Goal: Find specific page/section: Find specific page/section

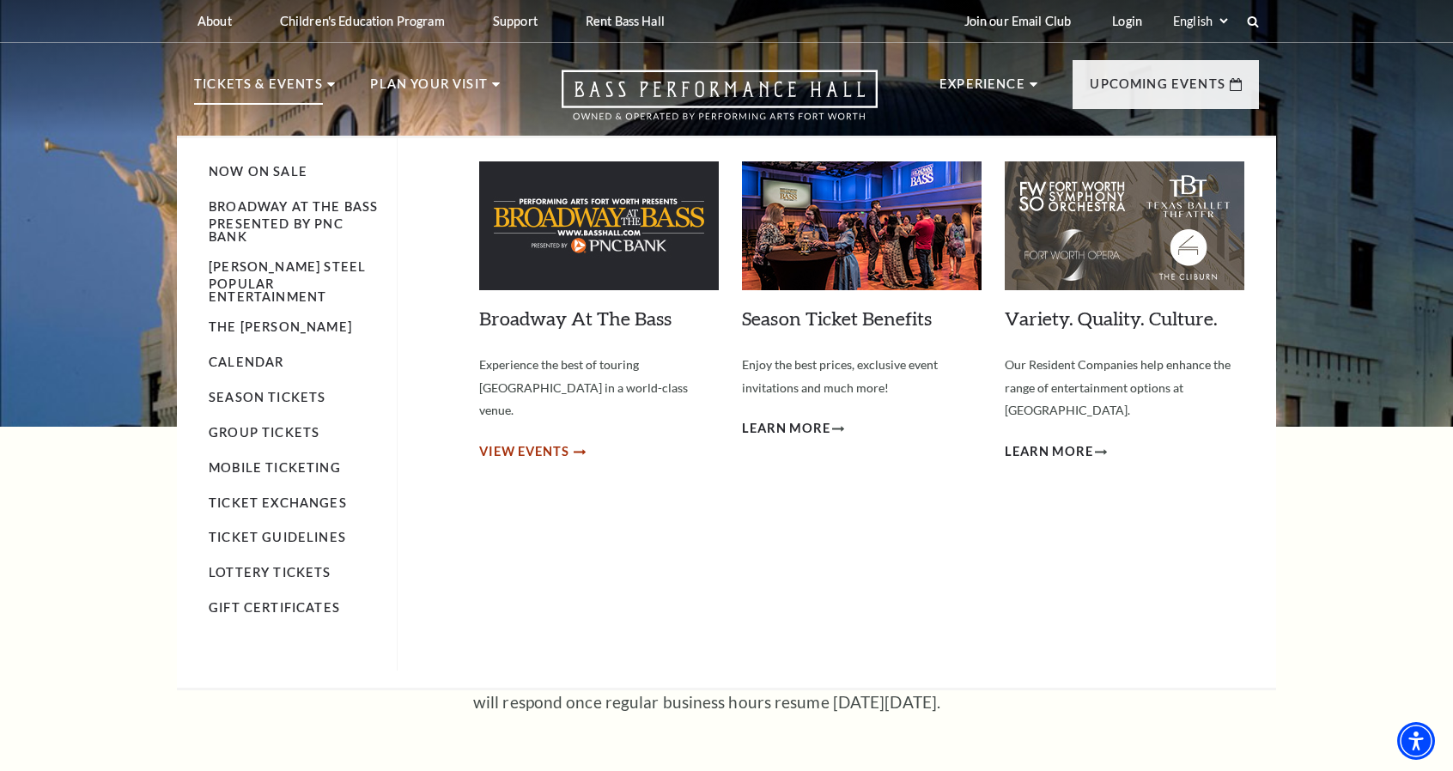
click at [503, 441] on span "View Events" at bounding box center [524, 451] width 90 height 21
